Goal: Information Seeking & Learning: Learn about a topic

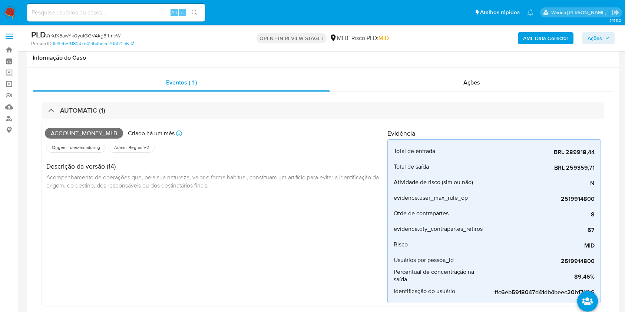
select select "10"
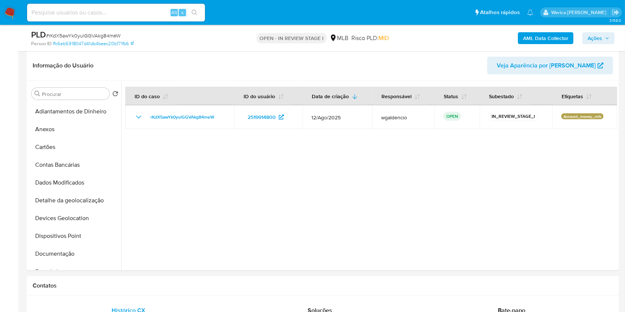
scroll to position [349, 0]
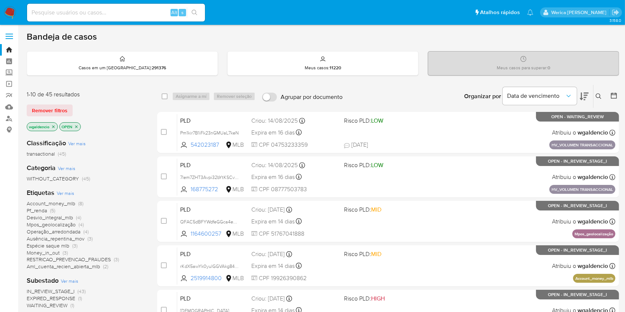
click at [51, 203] on span "Account_money_mlb" at bounding box center [51, 203] width 49 height 7
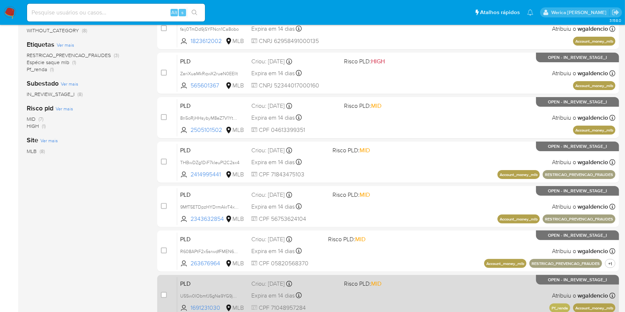
scroll to position [211, 0]
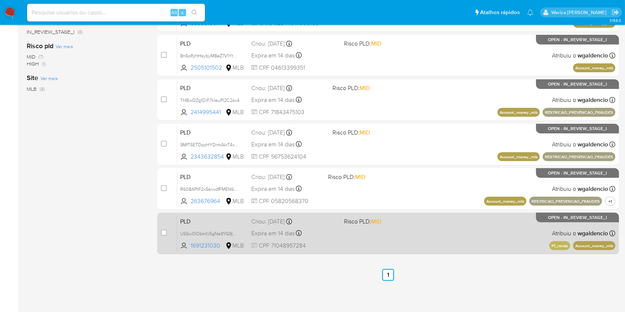
click at [405, 242] on div "PLD U5Sw0IObmfJ5gNa9YG9jChw1 1691231030 MLB Risco PLD: MID Criou: 12/08/2025 Cr…" at bounding box center [396, 233] width 438 height 37
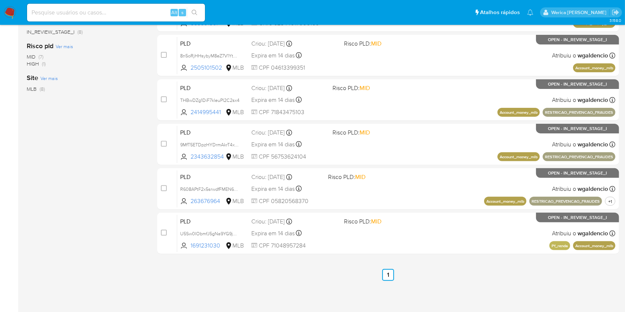
click at [131, 14] on input at bounding box center [116, 13] width 178 height 10
paste input "1783119368"
type input "1783119368"
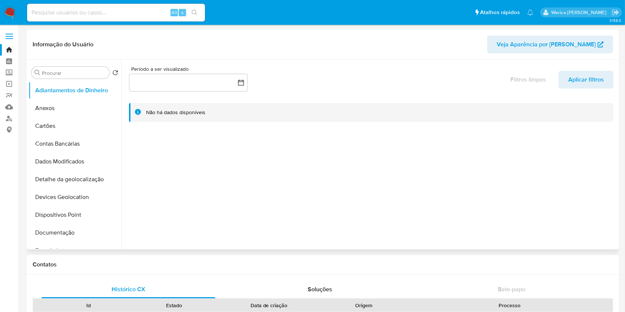
select select "10"
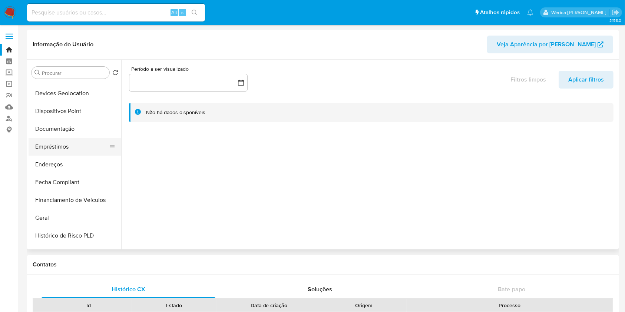
scroll to position [148, 0]
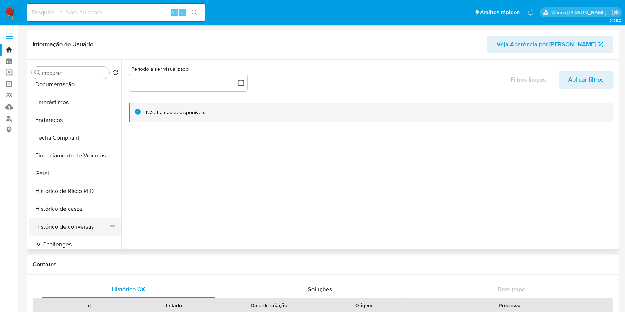
click at [70, 224] on button "Histórico de conversas" at bounding box center [72, 227] width 87 height 18
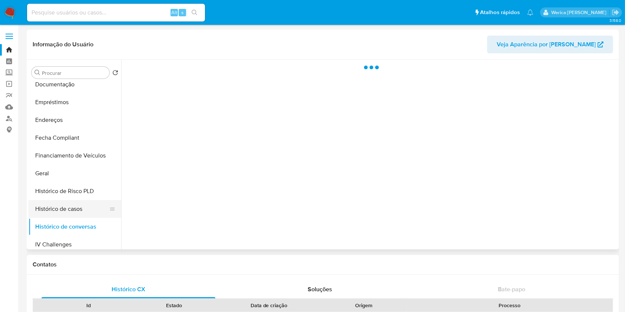
click at [63, 213] on button "Histórico de casos" at bounding box center [72, 209] width 87 height 18
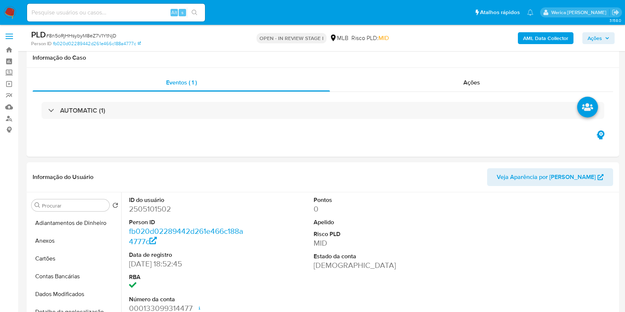
select select "10"
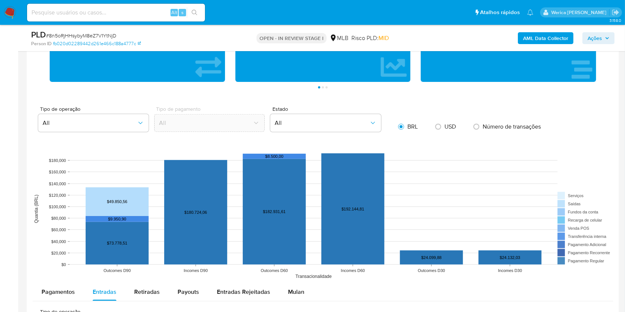
scroll to position [451, 0]
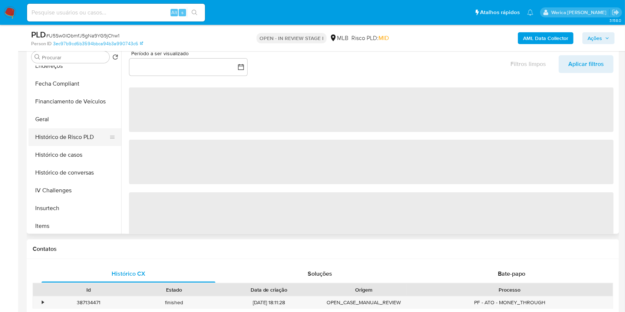
scroll to position [198, 0]
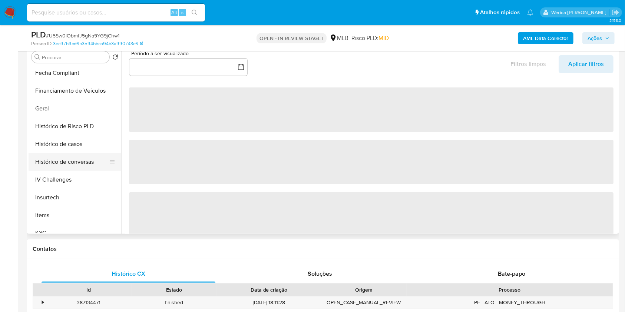
select select "10"
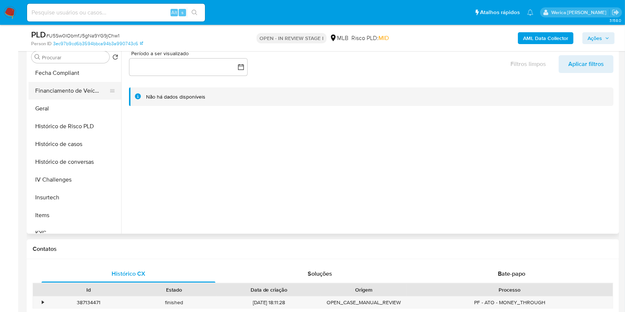
click at [60, 98] on button "Financiamento de Veículos" at bounding box center [72, 91] width 87 height 18
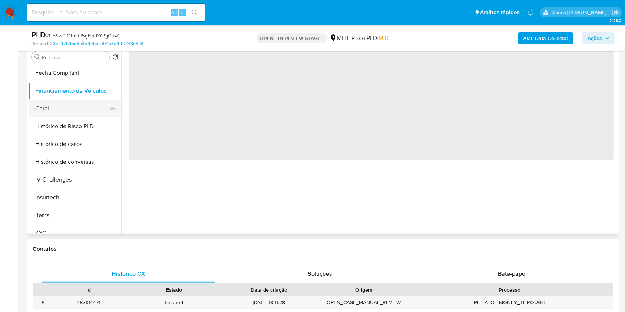
click at [74, 109] on button "Geral" at bounding box center [72, 109] width 87 height 18
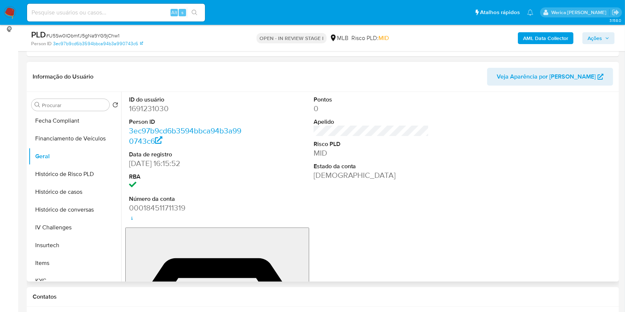
scroll to position [99, 0]
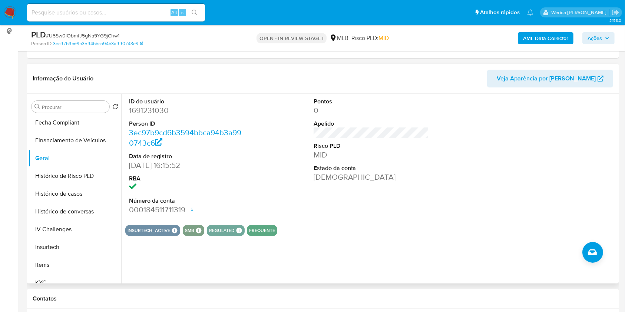
click at [155, 103] on dt "ID do usuário" at bounding box center [187, 102] width 116 height 8
click at [161, 116] on dl "ID do usuário 1691231030 Person ID 3ec97b9cd6b3594bbca94b3a990743c6 Data de reg…" at bounding box center [187, 157] width 116 height 118
click at [159, 106] on dd "1691231030" at bounding box center [187, 110] width 116 height 10
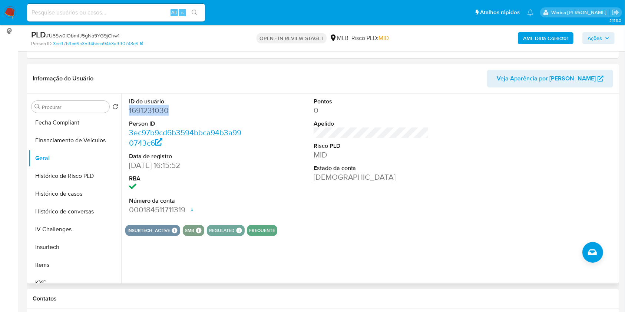
copy dd "1691231030"
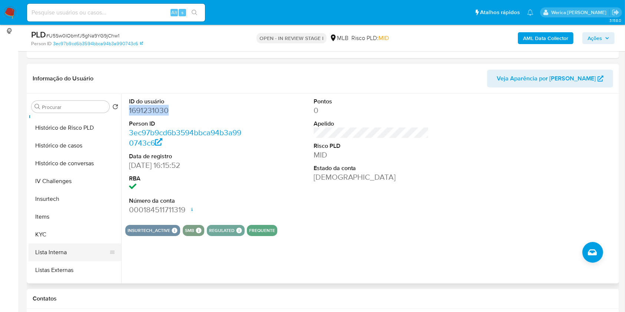
scroll to position [247, 0]
click at [58, 231] on button "KYC" at bounding box center [72, 234] width 87 height 18
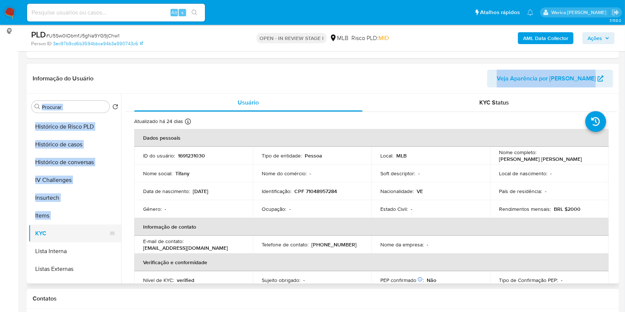
drag, startPoint x: 168, startPoint y: 168, endPoint x: 75, endPoint y: 233, distance: 113.3
click at [77, 233] on div "Informação do Usuário Veja Aparência por Pessoa Procurar Retornar ao pedido pad…" at bounding box center [323, 174] width 593 height 220
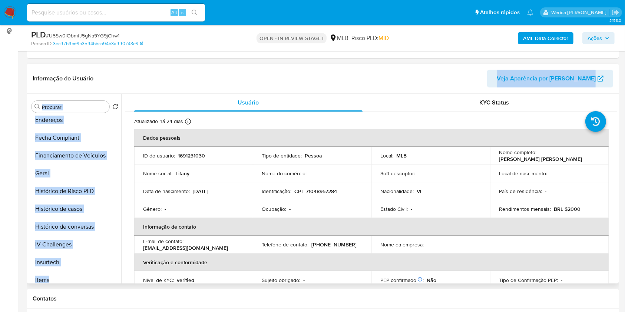
scroll to position [0, 0]
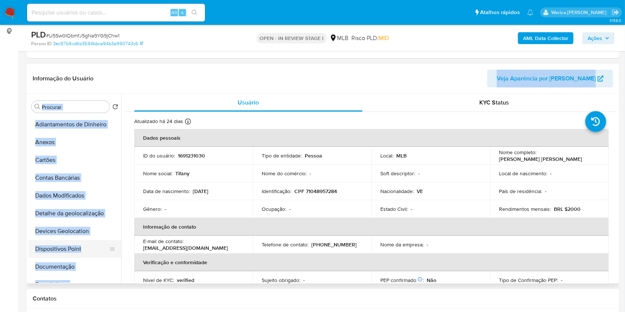
click at [87, 249] on button "Dispositivos Point" at bounding box center [72, 249] width 87 height 18
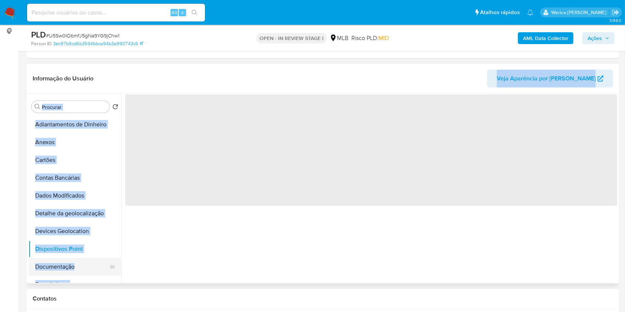
click at [87, 260] on button "Documentação" at bounding box center [72, 267] width 87 height 18
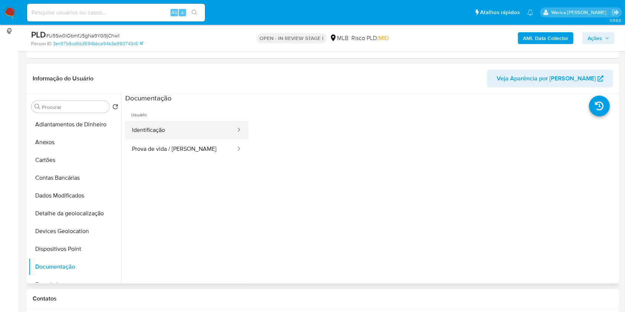
click at [199, 132] on button "Identificação" at bounding box center [180, 130] width 111 height 19
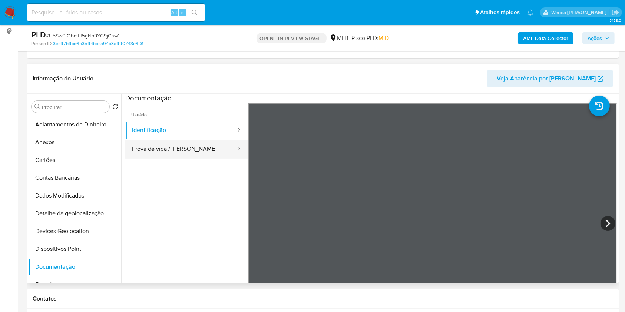
click at [177, 151] on button "Prova de vida / Selfie" at bounding box center [180, 149] width 111 height 19
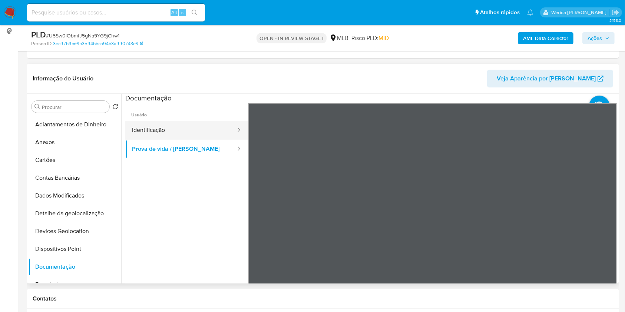
click at [160, 121] on button "Identificação" at bounding box center [180, 130] width 111 height 19
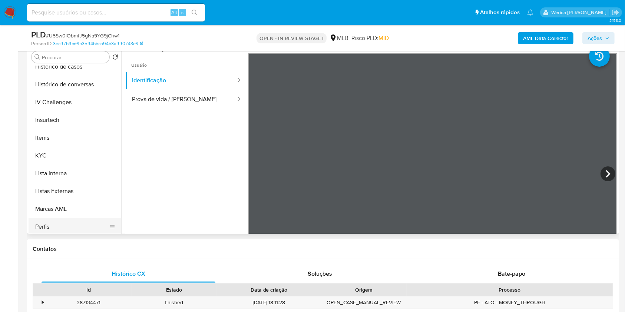
scroll to position [297, 0]
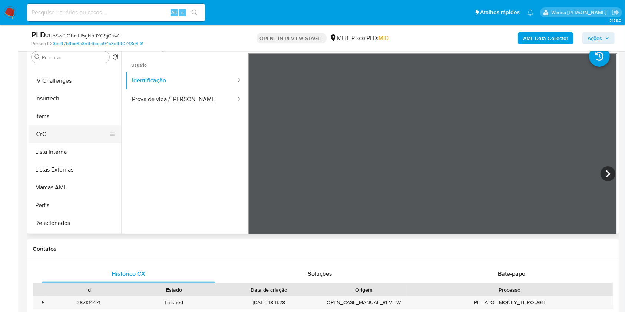
click at [57, 130] on button "KYC" at bounding box center [72, 134] width 87 height 18
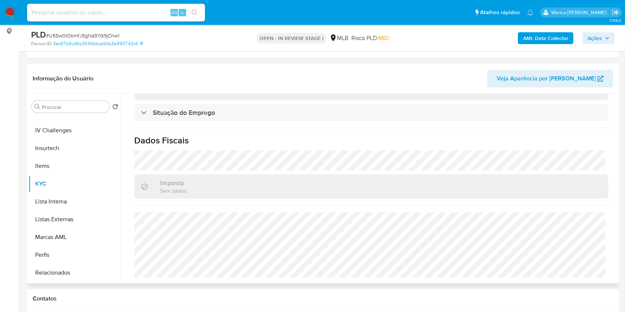
scroll to position [148, 0]
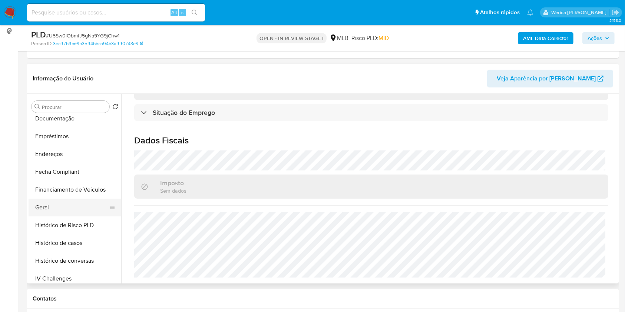
click at [69, 215] on button "Geral" at bounding box center [72, 208] width 87 height 18
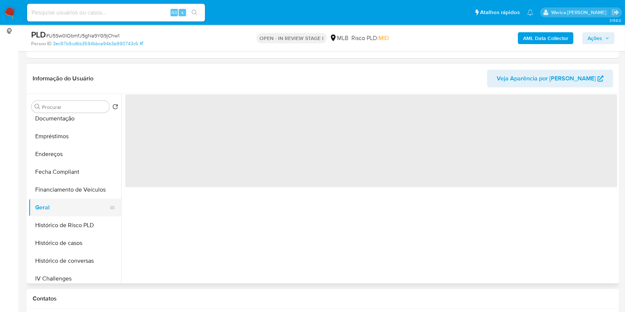
scroll to position [0, 0]
click at [60, 207] on button "Geral" at bounding box center [72, 208] width 87 height 18
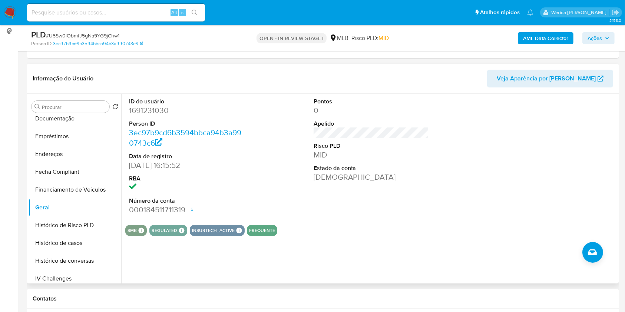
click at [495, 231] on div "SMB SMB SMB Advisor Email - Advisor Name - REGULATED REGULATED MLB BACEN COMPLI…" at bounding box center [371, 230] width 492 height 11
drag, startPoint x: 521, startPoint y: 156, endPoint x: 516, endPoint y: 142, distance: 15.4
click at [524, 157] on div at bounding box center [555, 156] width 123 height 125
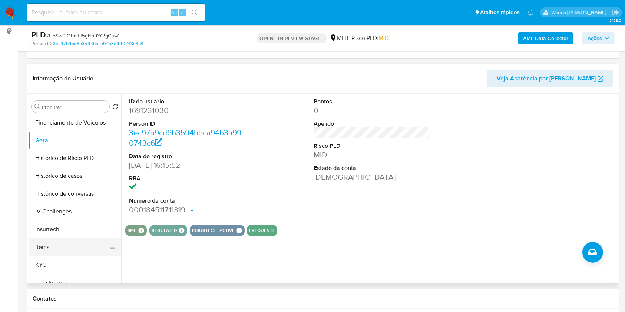
scroll to position [247, 0]
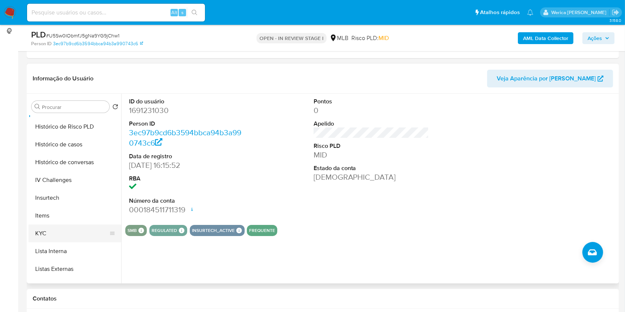
click at [68, 238] on button "KYC" at bounding box center [72, 234] width 87 height 18
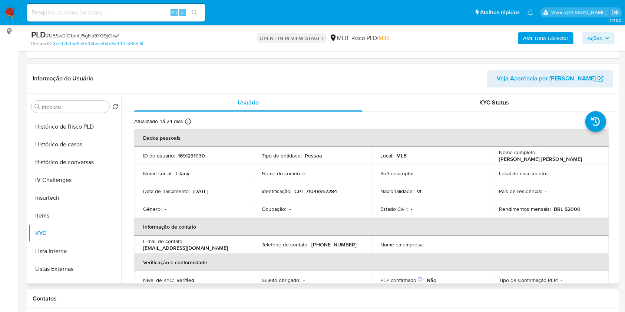
click at [565, 223] on th "Informação de contato" at bounding box center [371, 227] width 475 height 18
click at [564, 223] on th "Informação de contato" at bounding box center [371, 227] width 475 height 18
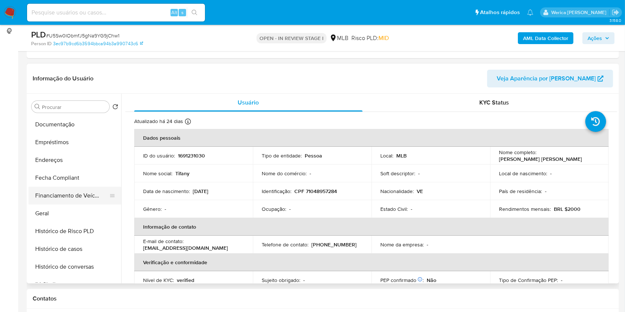
scroll to position [99, 0]
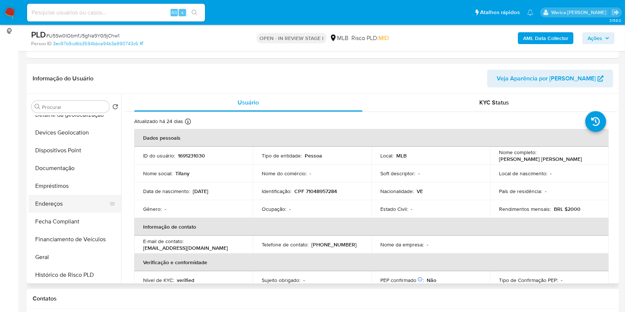
click at [84, 197] on button "Endereços" at bounding box center [72, 204] width 87 height 18
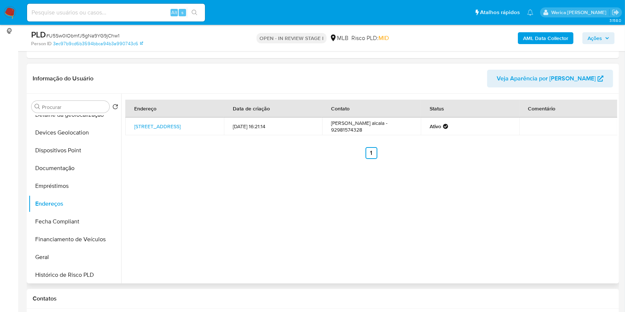
drag, startPoint x: 504, startPoint y: 194, endPoint x: 504, endPoint y: 200, distance: 5.9
click at [504, 200] on div "Endereço Data de criação Contato Status Comentário Rua Inglaterra 533, Manaus, …" at bounding box center [369, 189] width 496 height 190
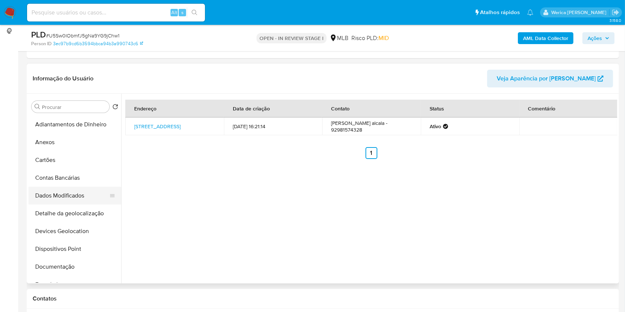
click at [88, 202] on button "Dados Modificados" at bounding box center [72, 196] width 87 height 18
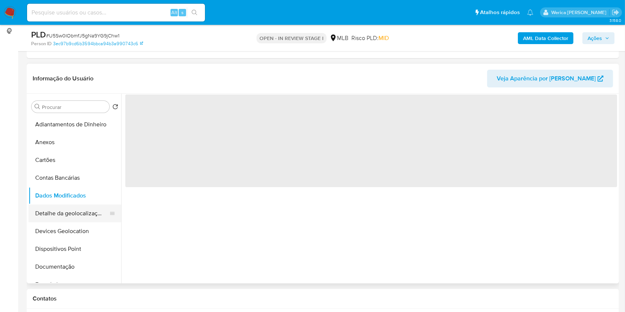
click at [97, 210] on button "Detalhe da geolocalização" at bounding box center [72, 214] width 87 height 18
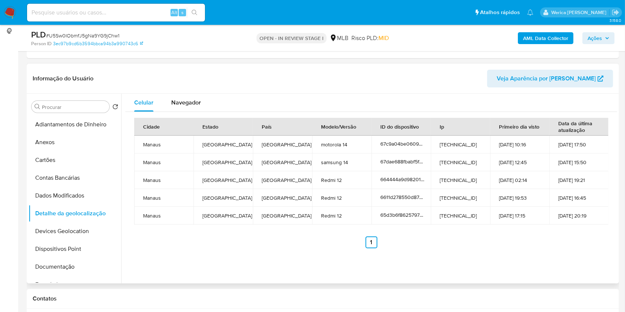
click at [594, 264] on div "Celular Navegador Cidade Estado País Modelo/Versão ID do dispositivo Ip Primeir…" at bounding box center [369, 189] width 496 height 190
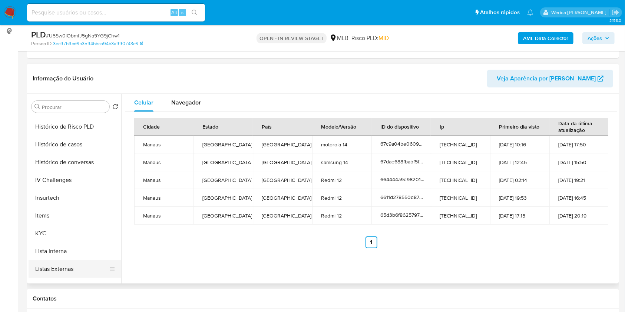
scroll to position [346, 0]
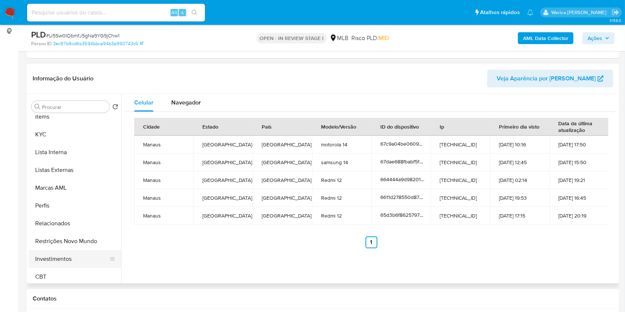
click at [89, 259] on button "Investimentos" at bounding box center [72, 259] width 87 height 18
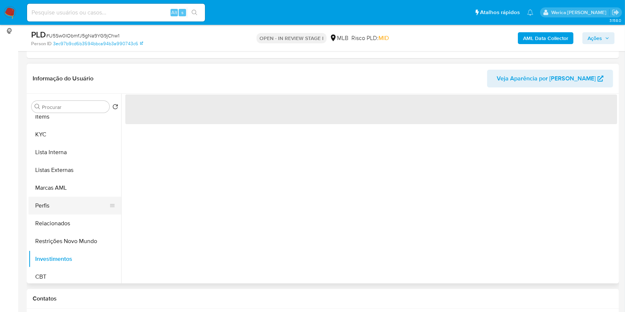
click at [73, 211] on button "Perfis" at bounding box center [72, 206] width 87 height 18
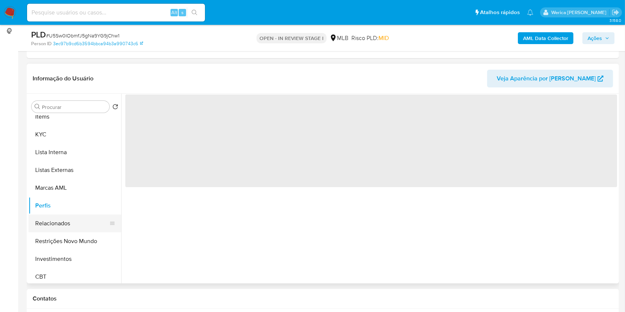
click at [86, 230] on button "Relacionados" at bounding box center [72, 224] width 87 height 18
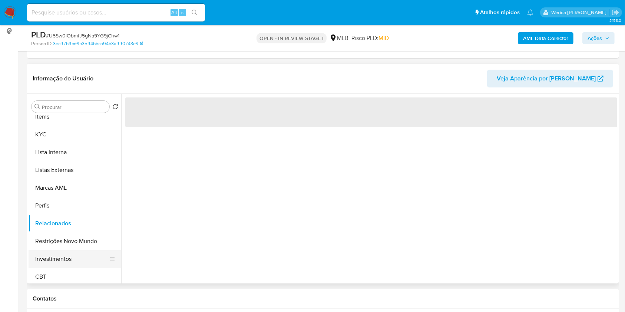
click at [86, 252] on button "Investimentos" at bounding box center [72, 259] width 87 height 18
click at [86, 238] on button "Restrições Novo Mundo" at bounding box center [72, 242] width 87 height 18
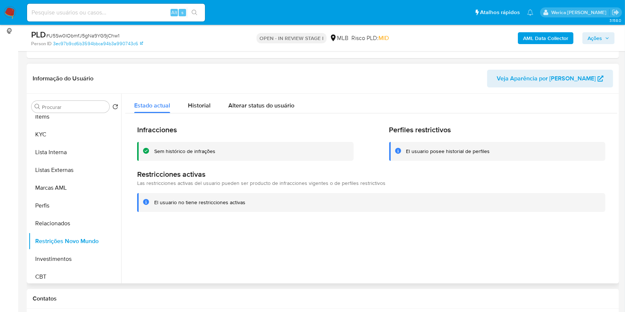
drag, startPoint x: 560, startPoint y: 225, endPoint x: 558, endPoint y: 220, distance: 5.6
click at [560, 227] on div at bounding box center [369, 189] width 496 height 190
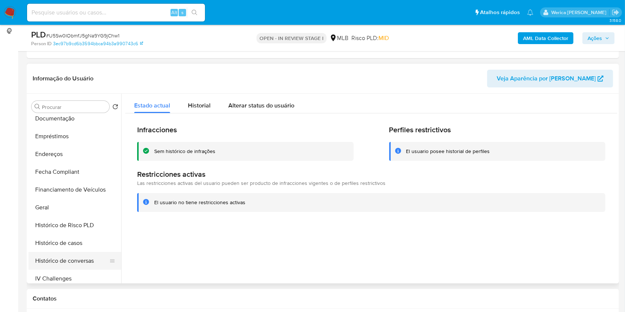
scroll to position [49, 0]
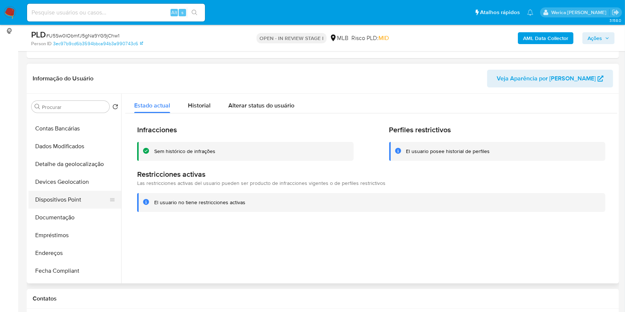
click at [78, 201] on button "Dispositivos Point" at bounding box center [72, 200] width 87 height 18
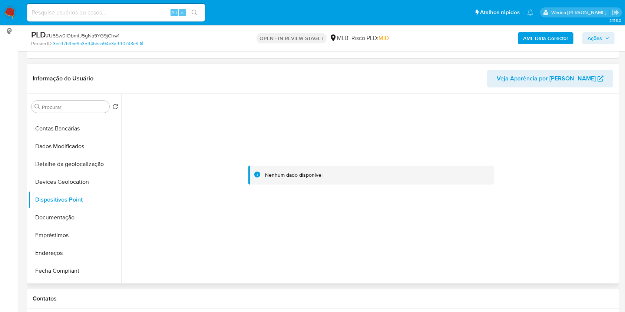
click at [587, 168] on div at bounding box center [371, 175] width 492 height 163
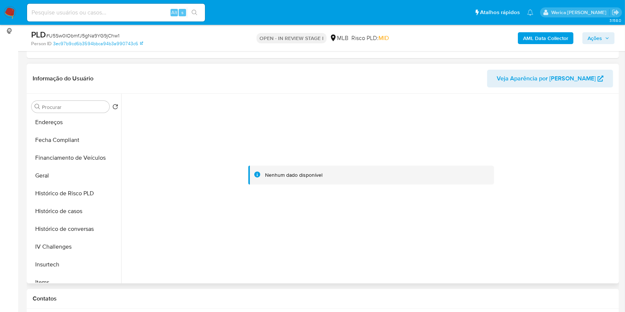
scroll to position [247, 0]
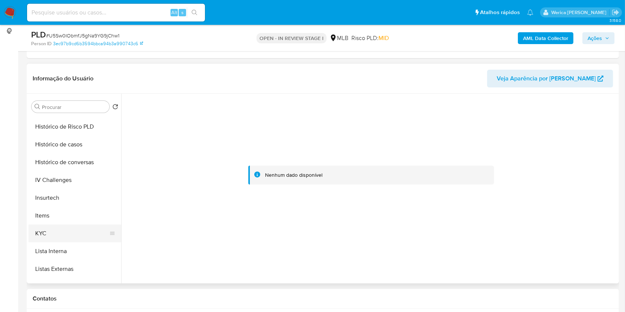
click at [68, 240] on button "KYC" at bounding box center [72, 234] width 87 height 18
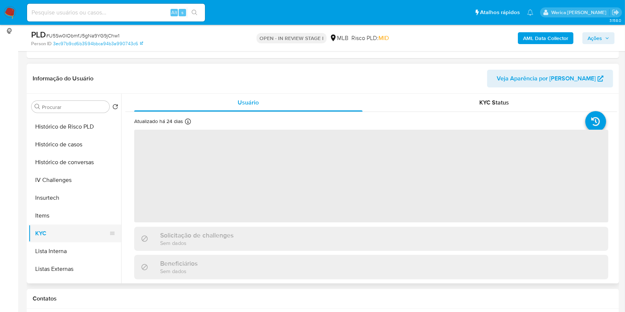
click at [72, 234] on button "KYC" at bounding box center [72, 234] width 87 height 18
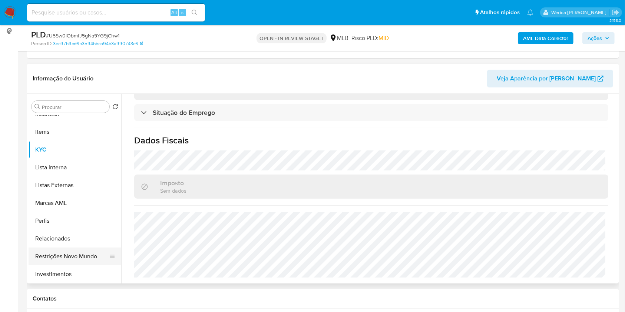
scroll to position [349, 0]
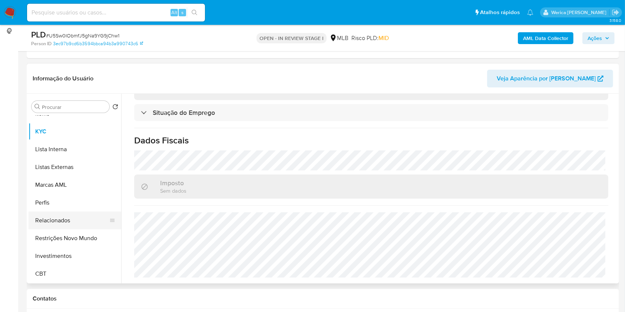
click at [73, 228] on ul "Adiantamentos de Dinheiro Anexos Cartões Contas Bancárias Dados Modificados Det…" at bounding box center [75, 199] width 93 height 167
click at [84, 232] on button "Restrições Novo Mundo" at bounding box center [72, 239] width 87 height 18
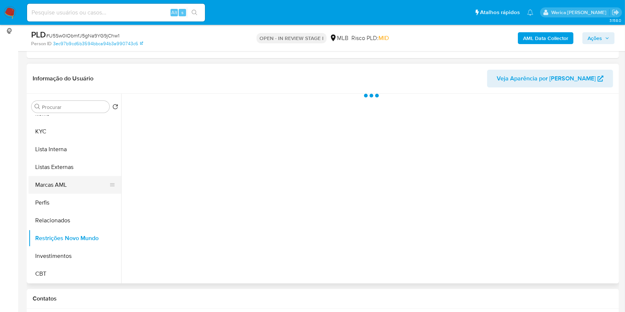
scroll to position [0, 0]
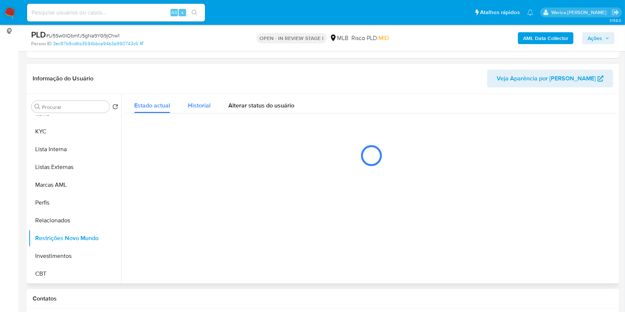
click at [197, 102] on span "Historial" at bounding box center [199, 105] width 23 height 9
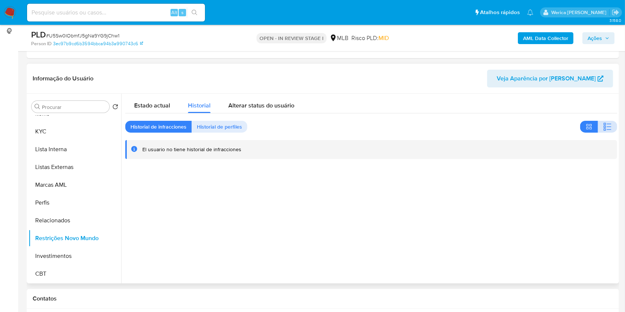
drag, startPoint x: 598, startPoint y: 127, endPoint x: 599, endPoint y: 123, distance: 4.0
click at [598, 126] on button "button" at bounding box center [607, 127] width 19 height 12
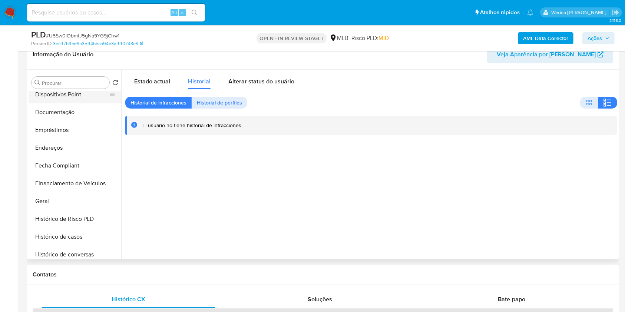
scroll to position [52, 0]
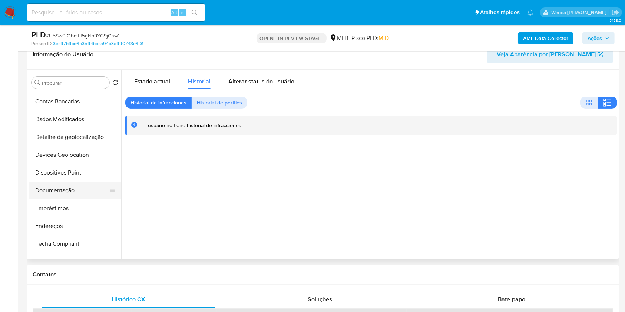
click at [79, 185] on button "Documentação" at bounding box center [72, 191] width 87 height 18
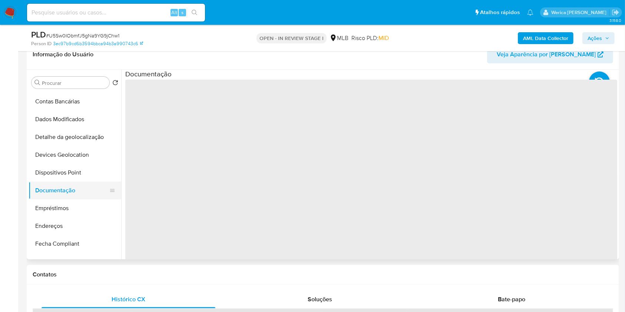
click at [83, 197] on button "Documentação" at bounding box center [72, 191] width 87 height 18
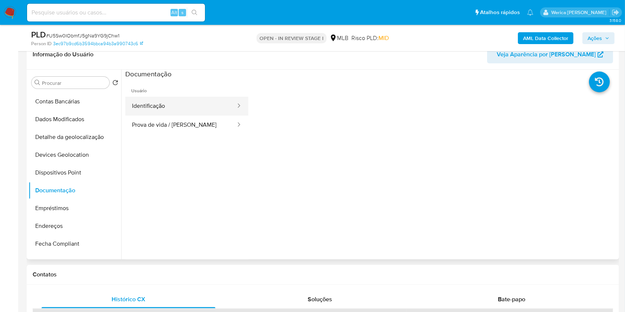
click at [172, 107] on button "Identificação" at bounding box center [180, 106] width 111 height 19
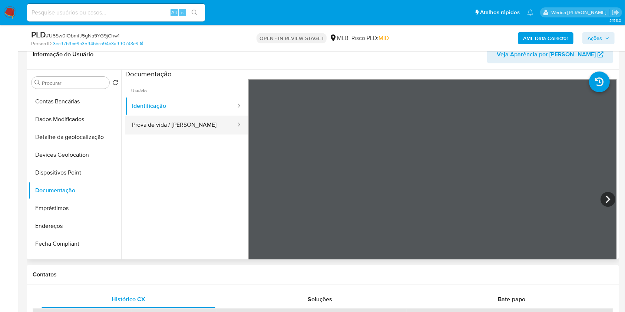
click at [192, 117] on button "Prova de vida / Selfie" at bounding box center [180, 125] width 111 height 19
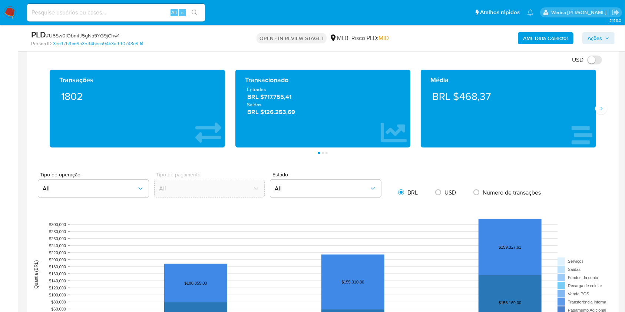
scroll to position [428, 0]
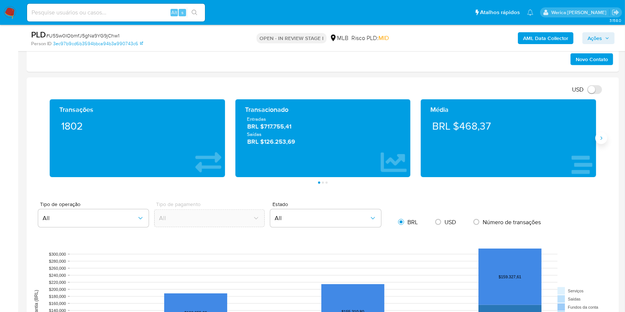
click at [600, 136] on icon "Siguiente" at bounding box center [602, 138] width 6 height 6
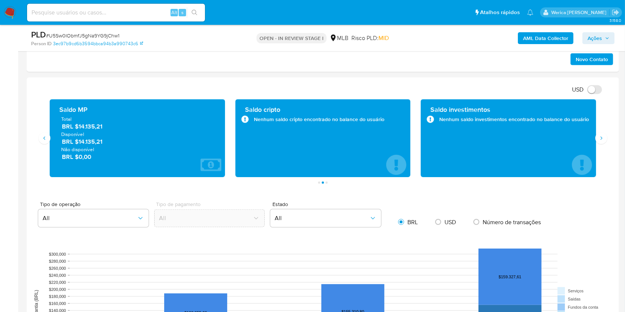
drag, startPoint x: 597, startPoint y: 135, endPoint x: 591, endPoint y: 133, distance: 6.0
click at [597, 136] on button "Siguiente" at bounding box center [602, 138] width 12 height 12
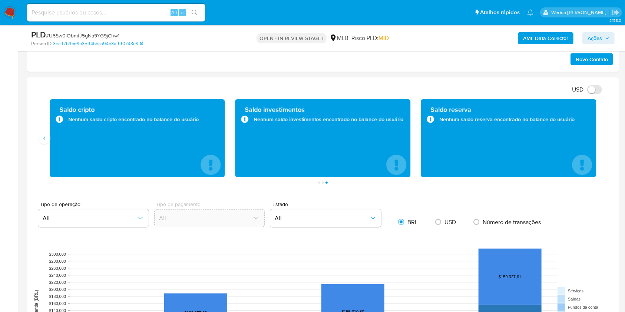
click at [35, 137] on div "Transações 1802 Transacionado Entradas BRL $717.755,41 Saídas BRL $126.253,69 M…" at bounding box center [323, 141] width 581 height 85
click at [49, 133] on div "Saldo cripto Nenhum saldo cripto encontrado no balance do usuário" at bounding box center [137, 138] width 186 height 78
click at [51, 144] on div "Saldo cripto Nenhum saldo cripto encontrado no balance do usuário" at bounding box center [137, 138] width 175 height 78
click at [49, 143] on div "Saldo cripto Nenhum saldo cripto encontrado no balance do usuário" at bounding box center [137, 138] width 186 height 78
click at [43, 139] on icon "Anterior" at bounding box center [45, 138] width 6 height 6
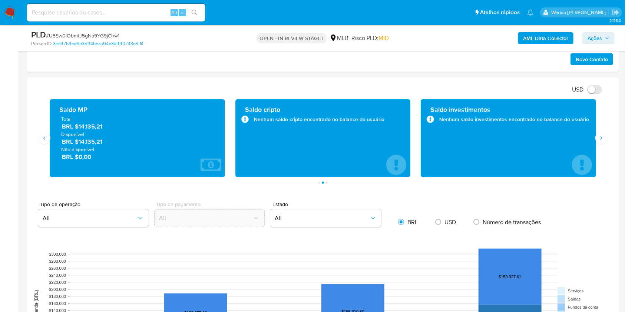
drag, startPoint x: 80, startPoint y: 126, endPoint x: 109, endPoint y: 126, distance: 28.9
click at [109, 126] on span "BRL $14.135,21" at bounding box center [138, 127] width 152 height 9
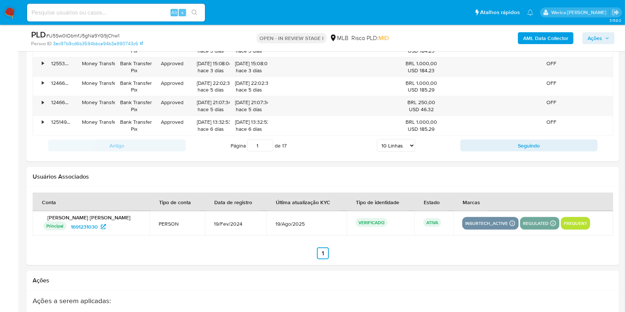
scroll to position [692, 0]
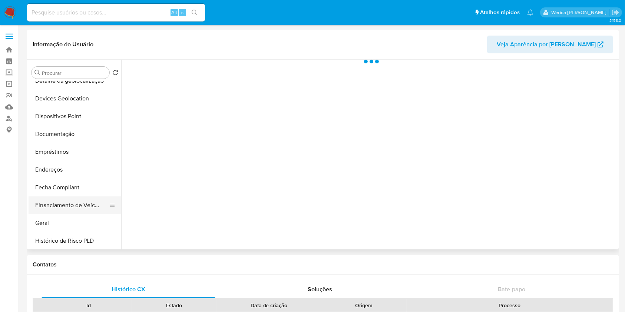
scroll to position [198, 0]
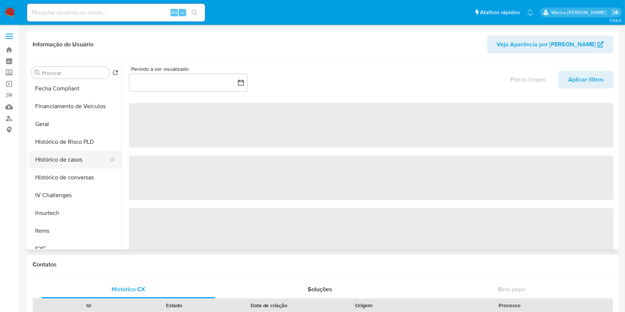
click at [73, 160] on button "Histórico de casos" at bounding box center [72, 160] width 87 height 18
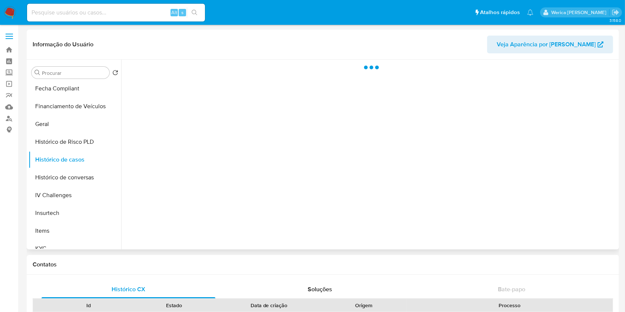
select select "10"
click at [268, 162] on div at bounding box center [369, 155] width 496 height 190
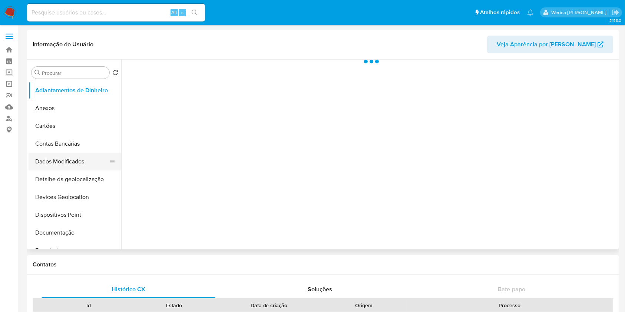
scroll to position [198, 0]
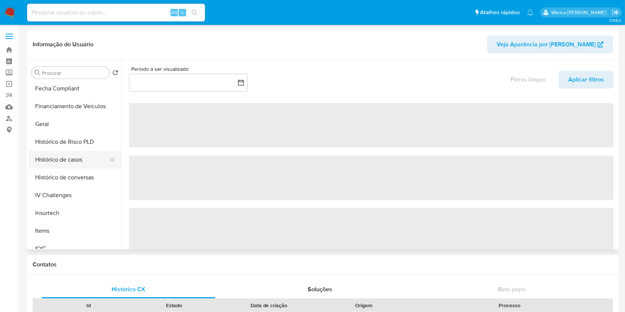
click at [83, 152] on button "Histórico de casos" at bounding box center [72, 160] width 87 height 18
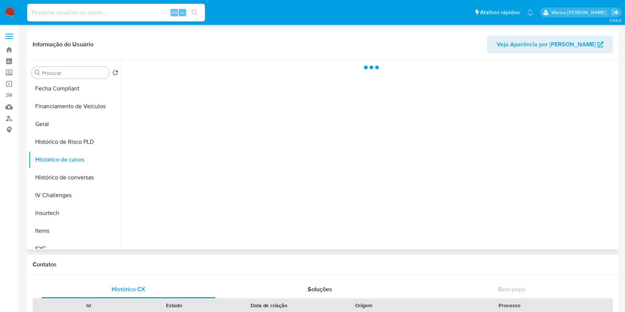
select select "10"
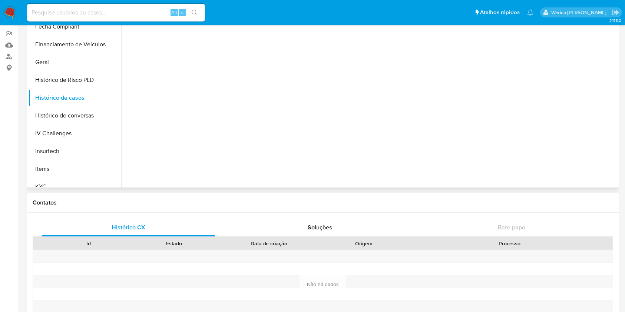
scroll to position [0, 0]
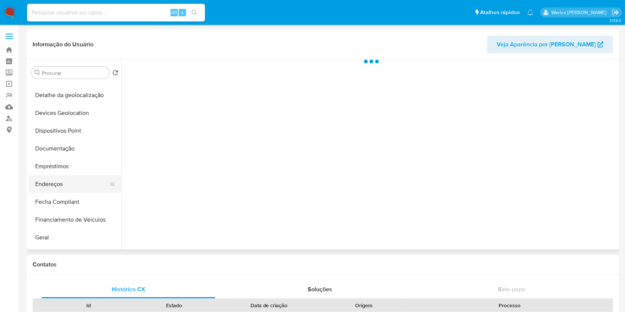
scroll to position [148, 0]
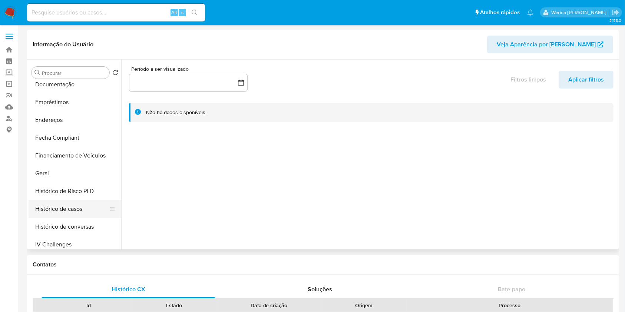
click at [63, 206] on button "Histórico de casos" at bounding box center [72, 209] width 87 height 18
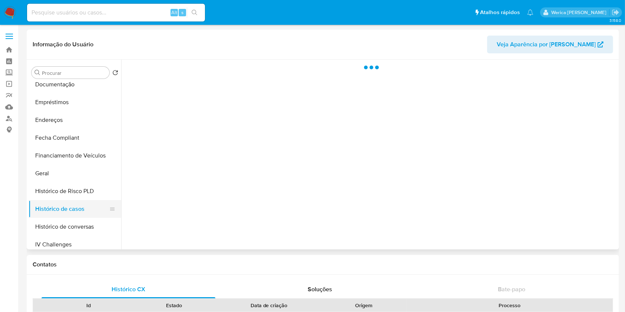
select select "10"
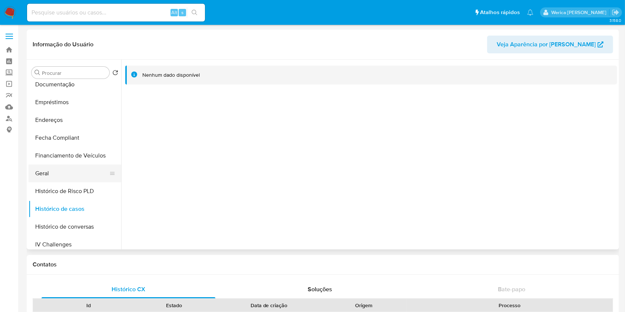
click at [70, 179] on button "Geral" at bounding box center [72, 174] width 87 height 18
